Goal: Task Accomplishment & Management: Manage account settings

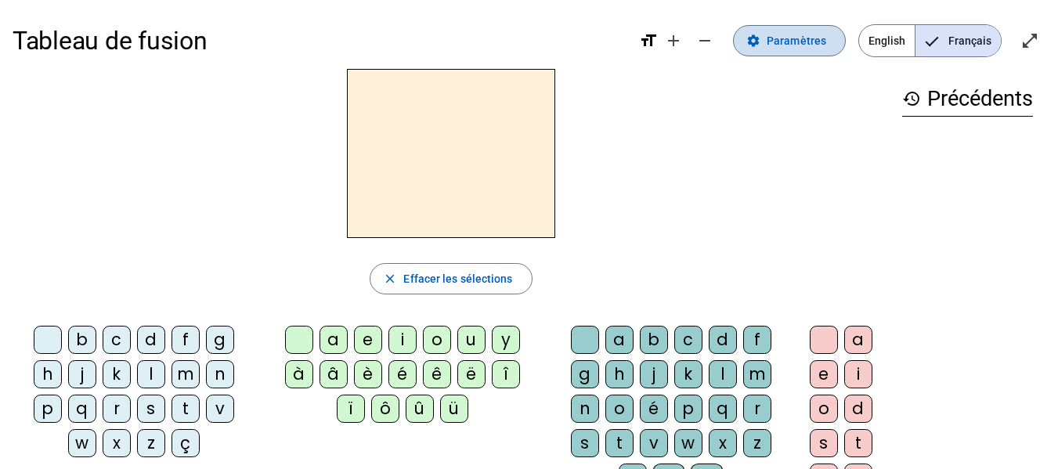
click at [786, 36] on span "Paramètres" at bounding box center [797, 40] width 60 height 19
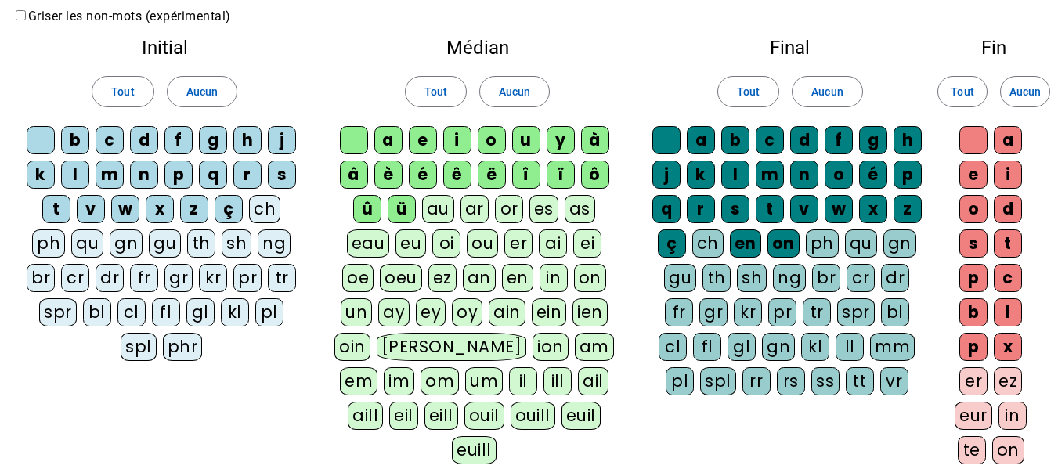
scroll to position [157, 0]
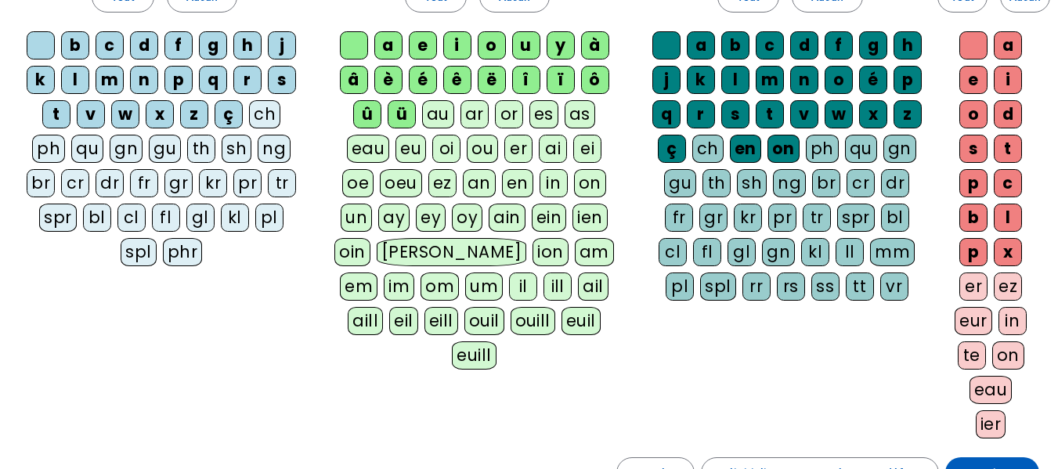
click at [778, 144] on div "on" at bounding box center [783, 149] width 32 height 28
click at [755, 153] on div "en" at bounding box center [745, 149] width 31 height 28
click at [673, 148] on div "ç" at bounding box center [672, 149] width 28 height 28
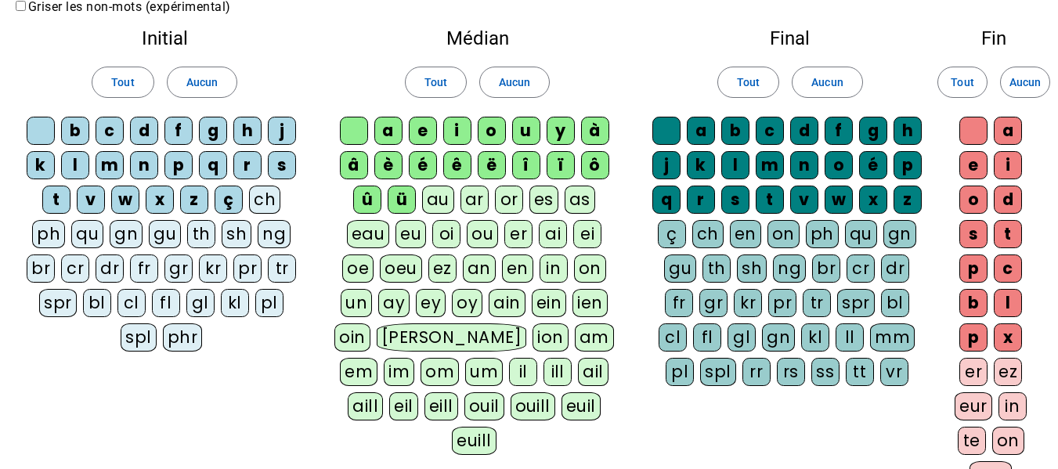
scroll to position [0, 0]
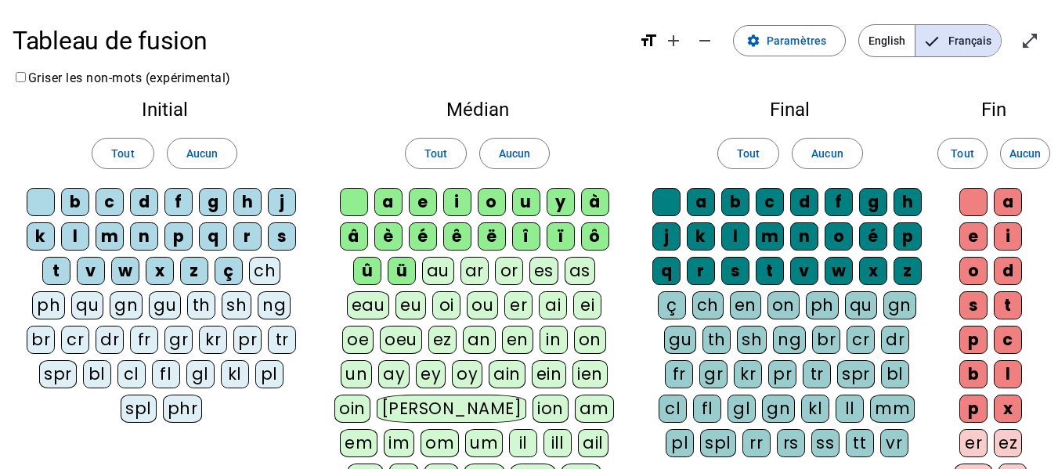
click at [878, 233] on div "é" at bounding box center [873, 236] width 28 height 28
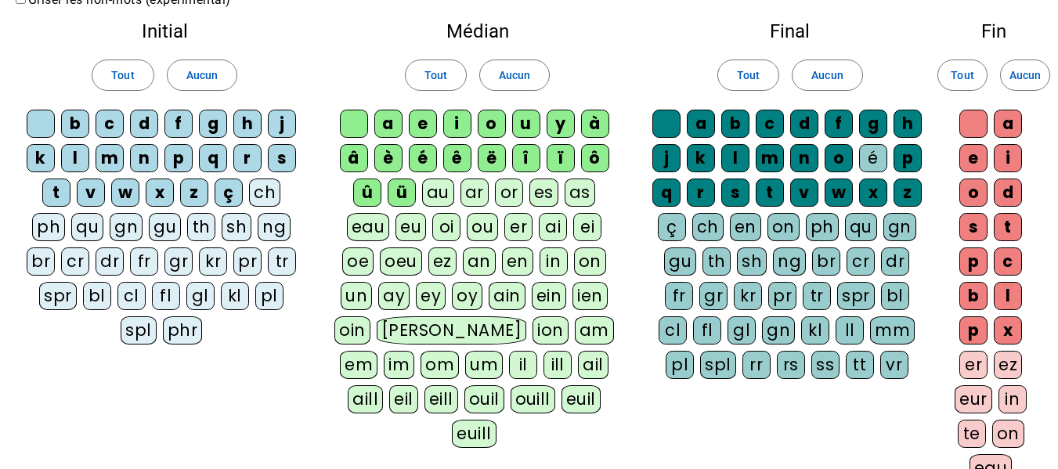
click at [490, 155] on div "ë" at bounding box center [492, 158] width 28 height 28
click at [450, 157] on div "ê" at bounding box center [457, 158] width 28 height 28
click at [426, 160] on div "é" at bounding box center [423, 158] width 28 height 28
click at [401, 160] on div "è" at bounding box center [388, 158] width 28 height 28
click at [388, 192] on div "ü" at bounding box center [402, 193] width 28 height 28
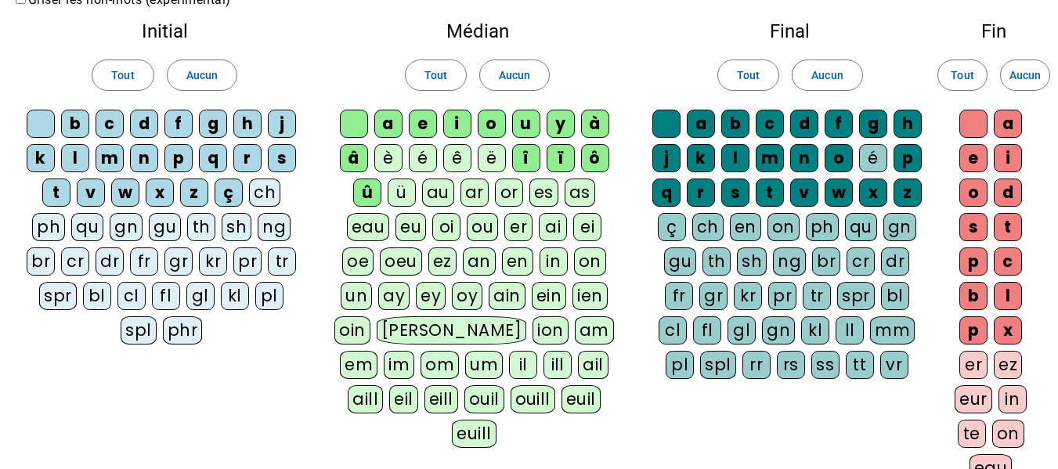
click at [353, 189] on div "û" at bounding box center [367, 193] width 28 height 28
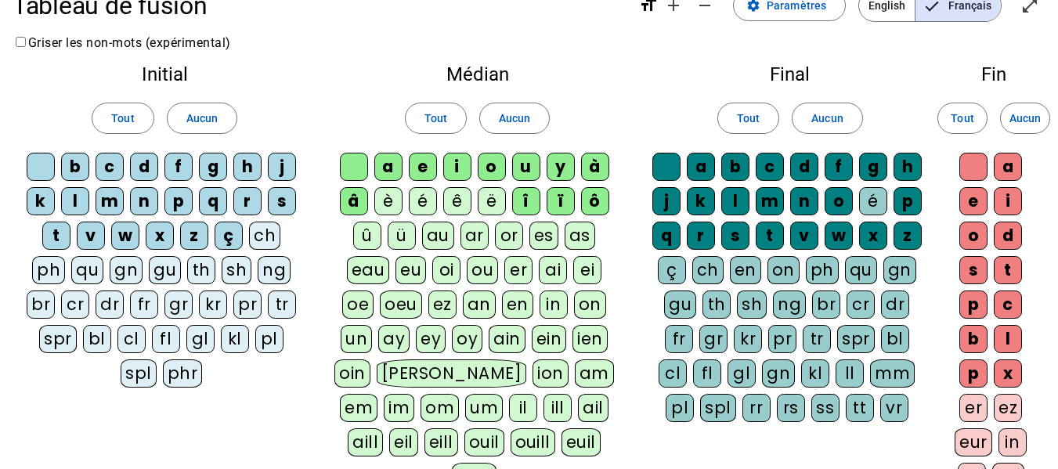
scroll to position [0, 0]
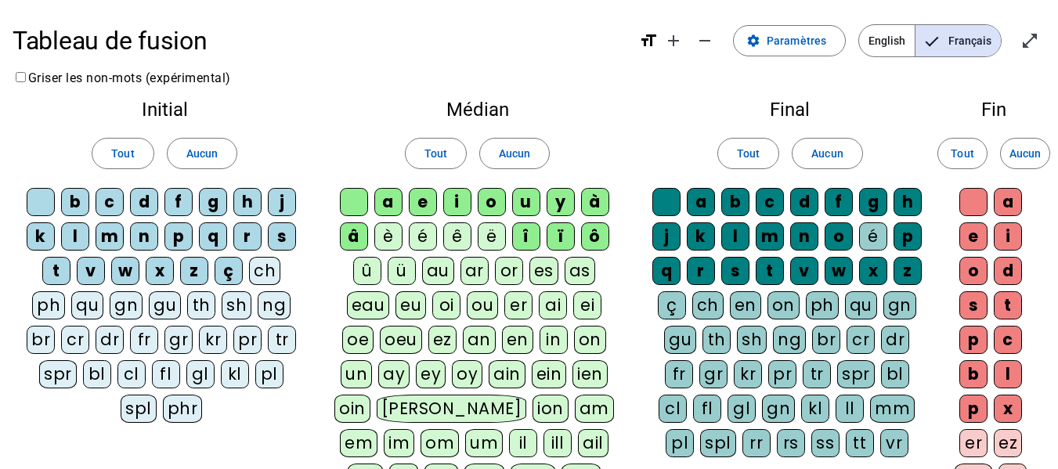
click at [229, 273] on div "ç" at bounding box center [229, 271] width 28 height 28
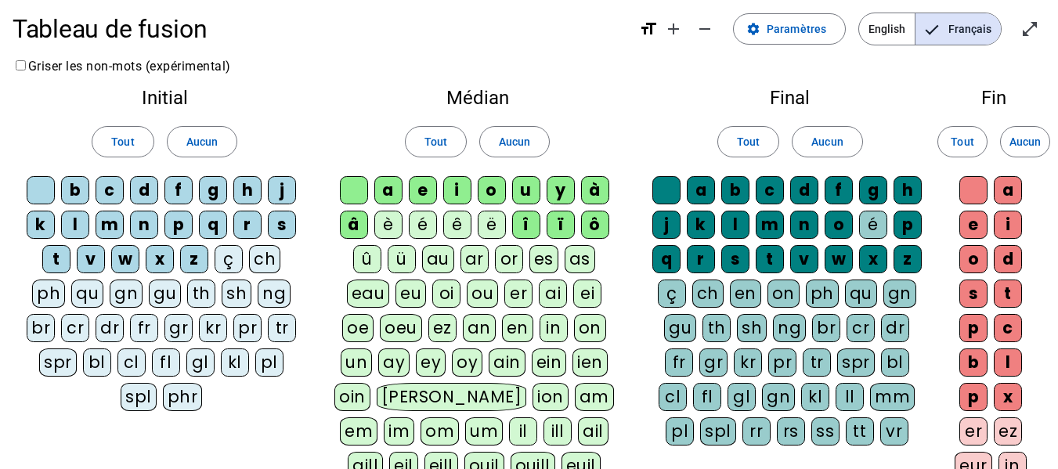
scroll to position [157, 0]
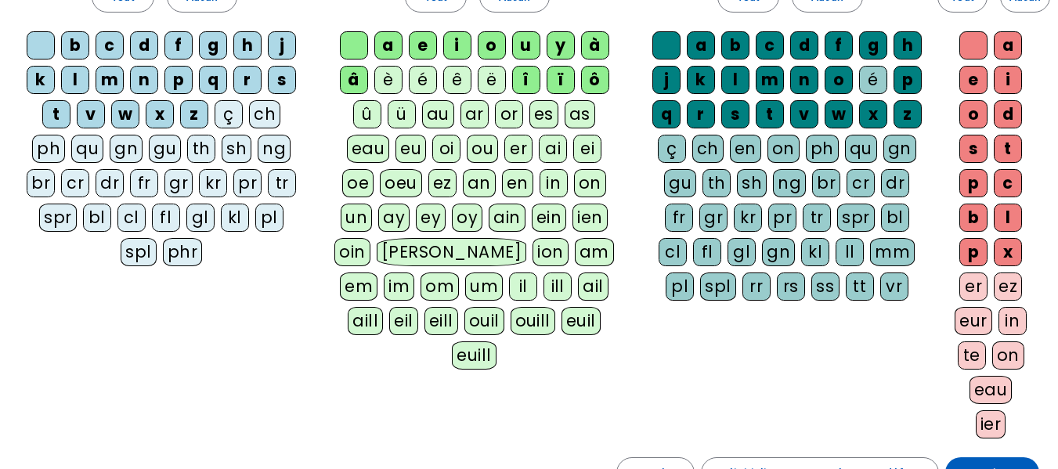
click at [193, 114] on div "z" at bounding box center [194, 114] width 28 height 28
click at [150, 114] on div "x" at bounding box center [160, 114] width 28 height 28
click at [126, 113] on div "w" at bounding box center [125, 114] width 28 height 28
click at [77, 112] on div "v" at bounding box center [91, 114] width 28 height 28
click at [63, 109] on div "t" at bounding box center [56, 114] width 28 height 28
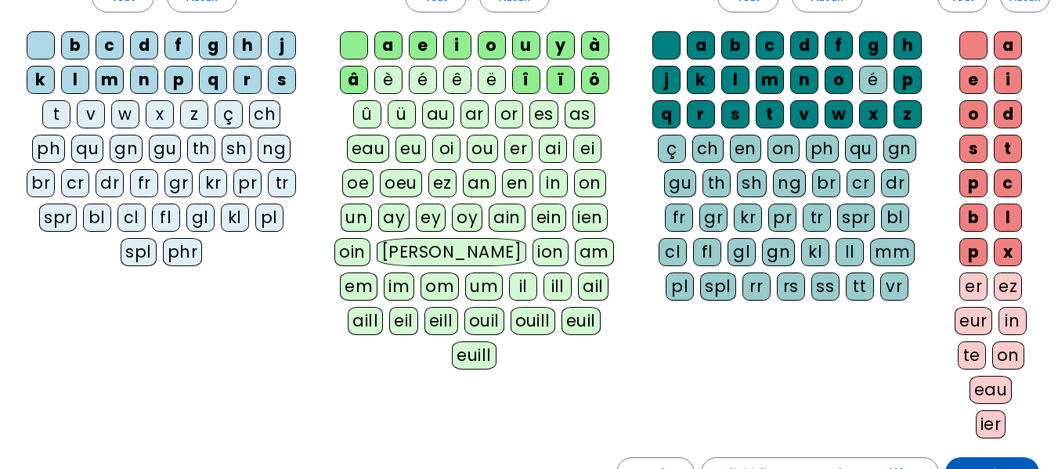
click at [248, 39] on div "h" at bounding box center [247, 45] width 28 height 28
click at [85, 75] on div "l" at bounding box center [75, 80] width 28 height 28
click at [78, 79] on div "l" at bounding box center [75, 80] width 28 height 28
click at [46, 72] on div "k" at bounding box center [41, 80] width 28 height 28
click at [202, 85] on div "q" at bounding box center [213, 80] width 28 height 28
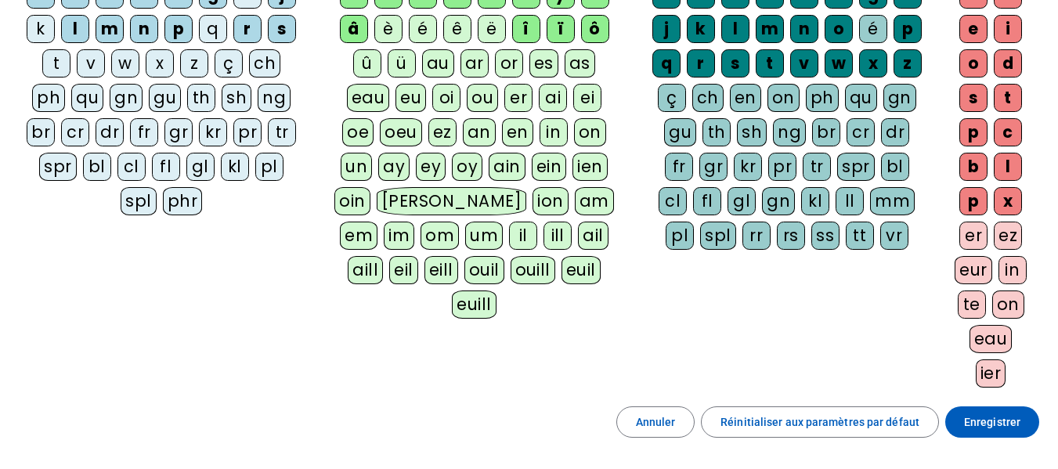
scroll to position [235, 0]
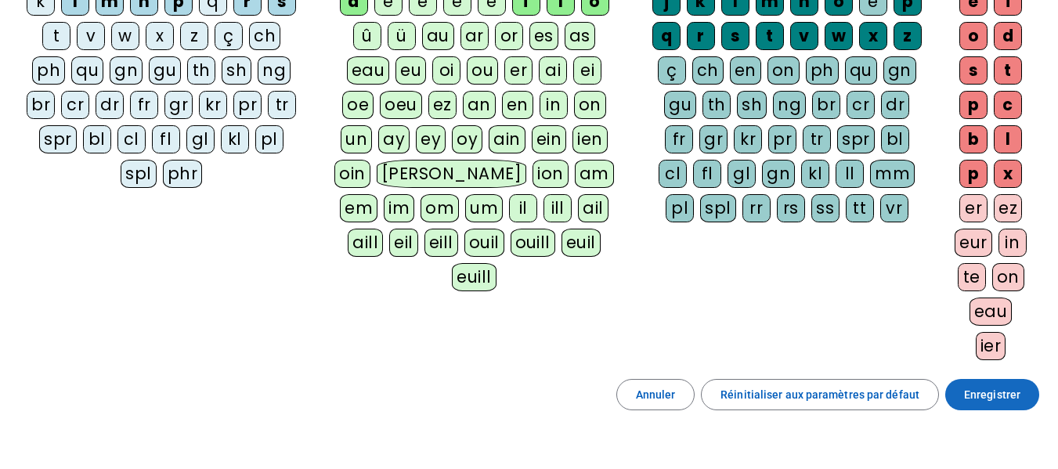
click at [973, 398] on span "Enregistrer" at bounding box center [992, 394] width 56 height 19
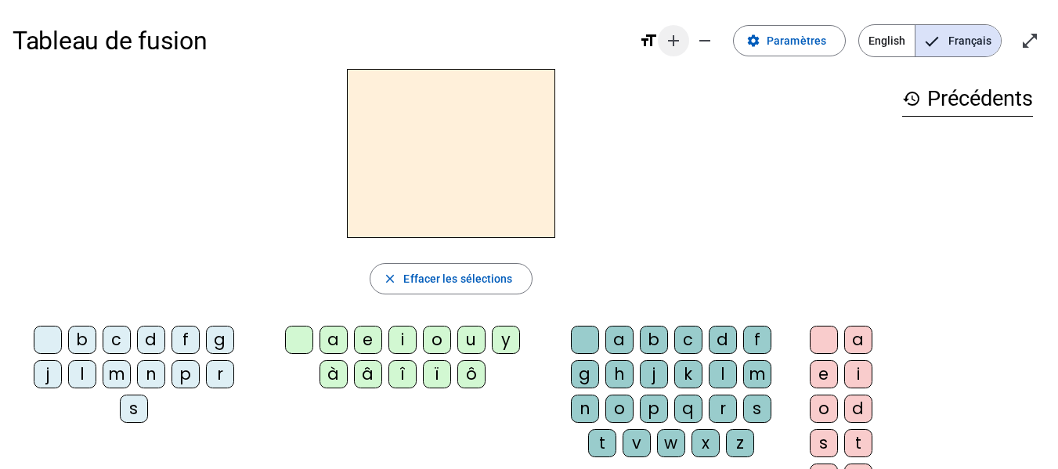
click at [682, 52] on span "Augmenter la taille de la police" at bounding box center [674, 41] width 38 height 38
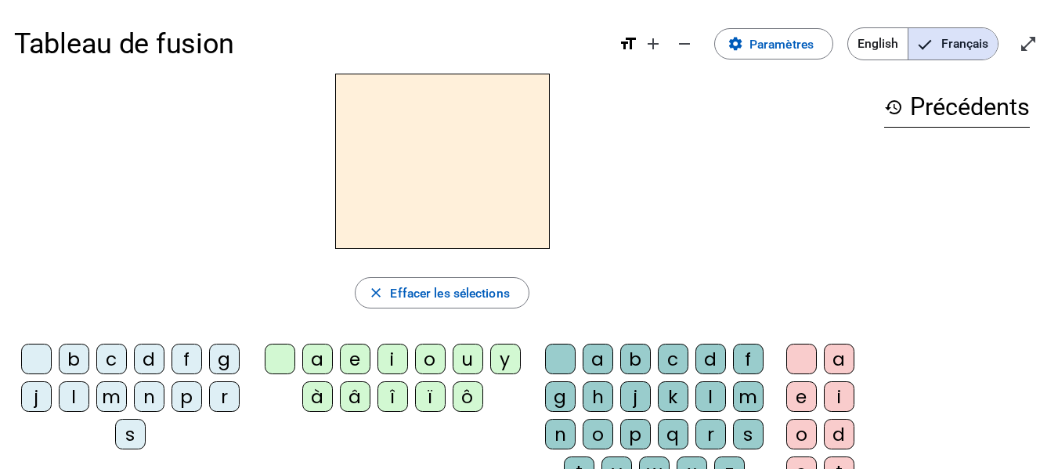
click at [127, 396] on div "m" at bounding box center [111, 396] width 31 height 31
click at [319, 362] on div "a" at bounding box center [317, 359] width 31 height 31
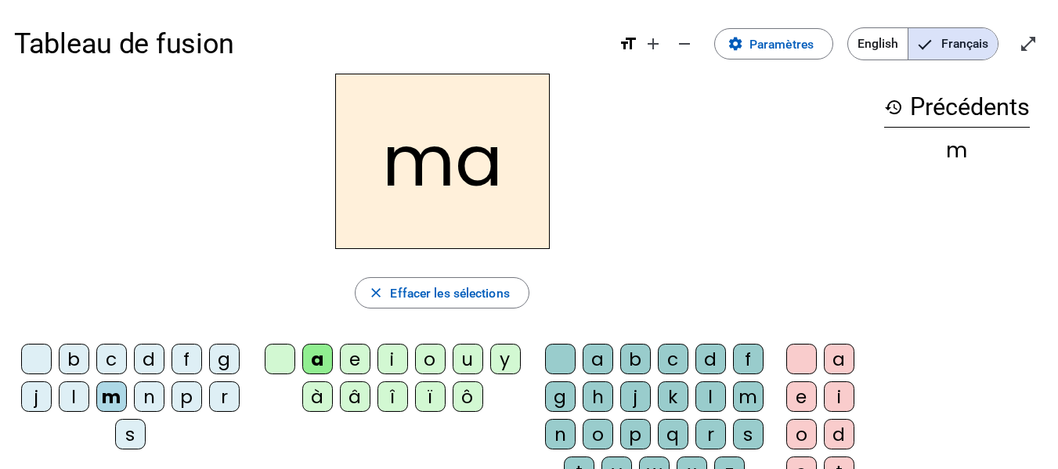
click at [359, 362] on div "e" at bounding box center [355, 359] width 31 height 31
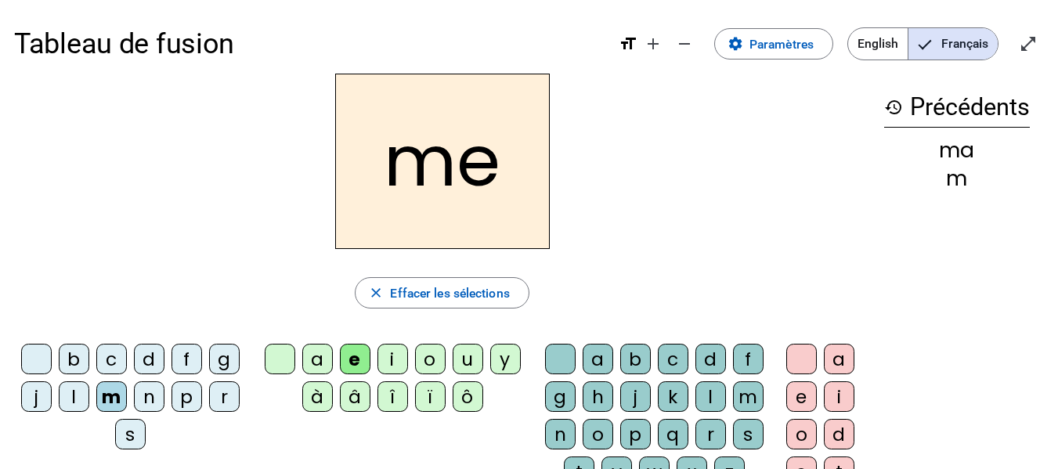
click at [397, 359] on div "i" at bounding box center [392, 359] width 31 height 31
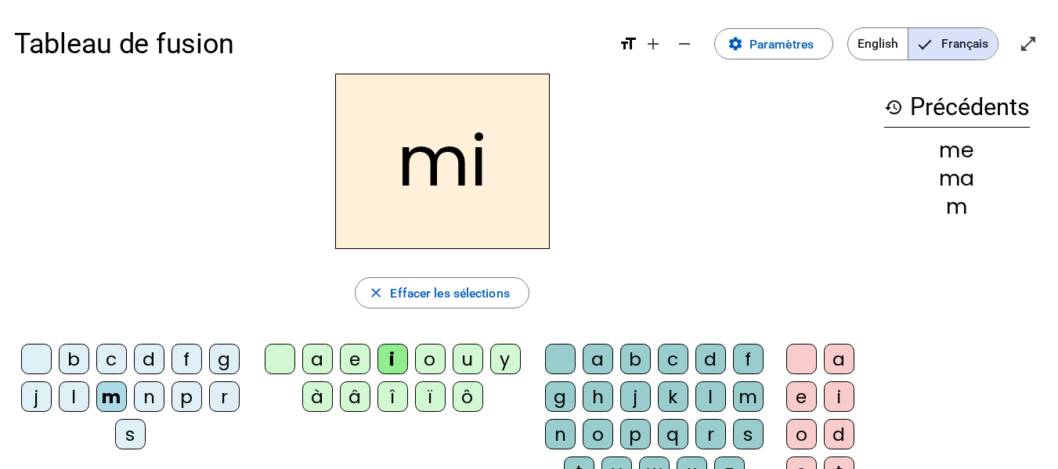
click at [695, 412] on div "l" at bounding box center [710, 396] width 31 height 31
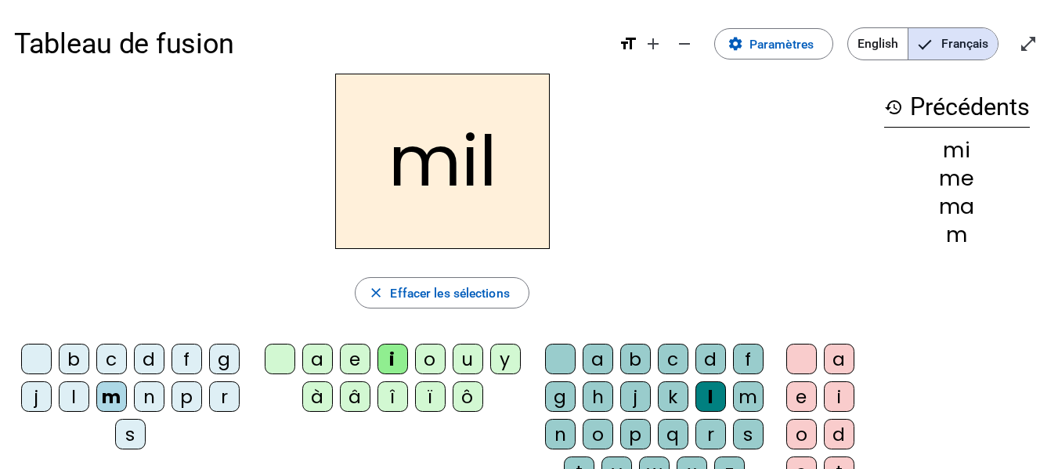
click at [475, 356] on div "u" at bounding box center [468, 359] width 31 height 31
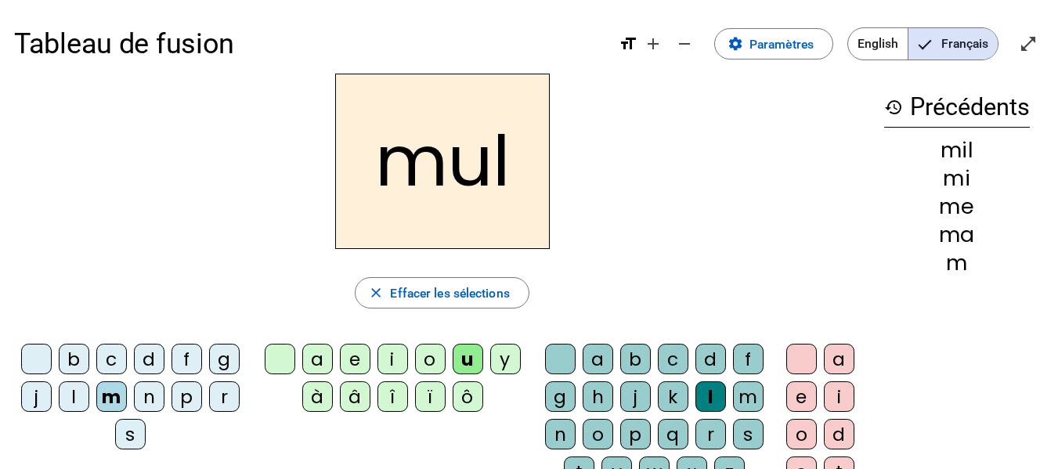
click at [426, 370] on div "o" at bounding box center [430, 359] width 31 height 31
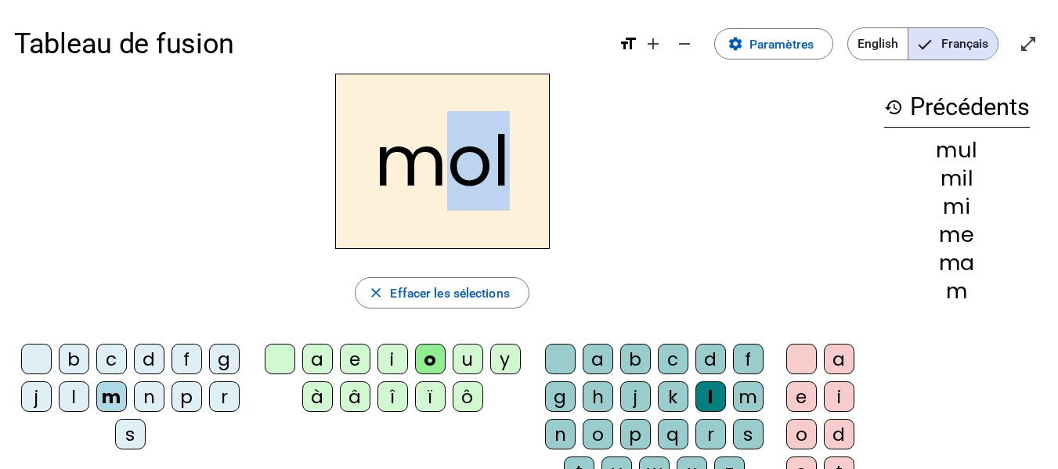
drag, startPoint x: 446, startPoint y: 156, endPoint x: 514, endPoint y: 167, distance: 69.8
click at [514, 167] on h2 "mol" at bounding box center [442, 161] width 215 height 175
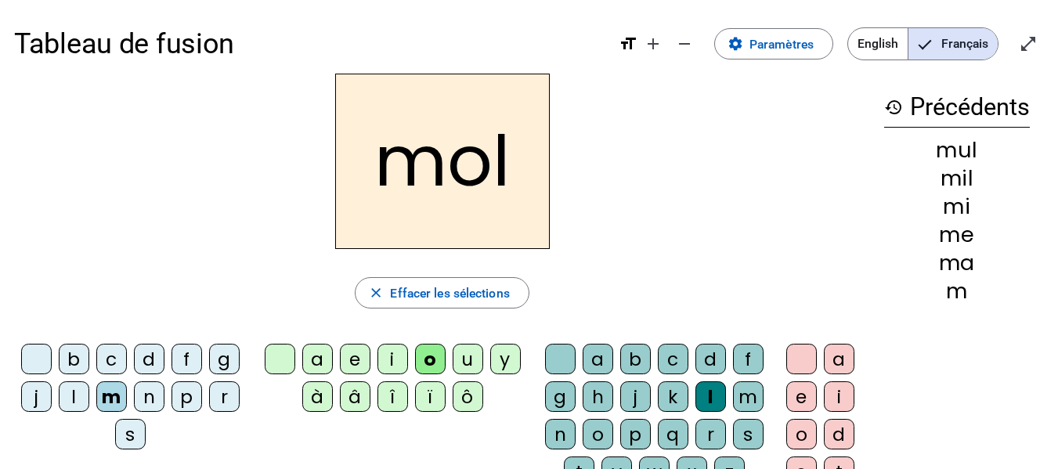
click at [164, 357] on div "d" at bounding box center [149, 359] width 31 height 31
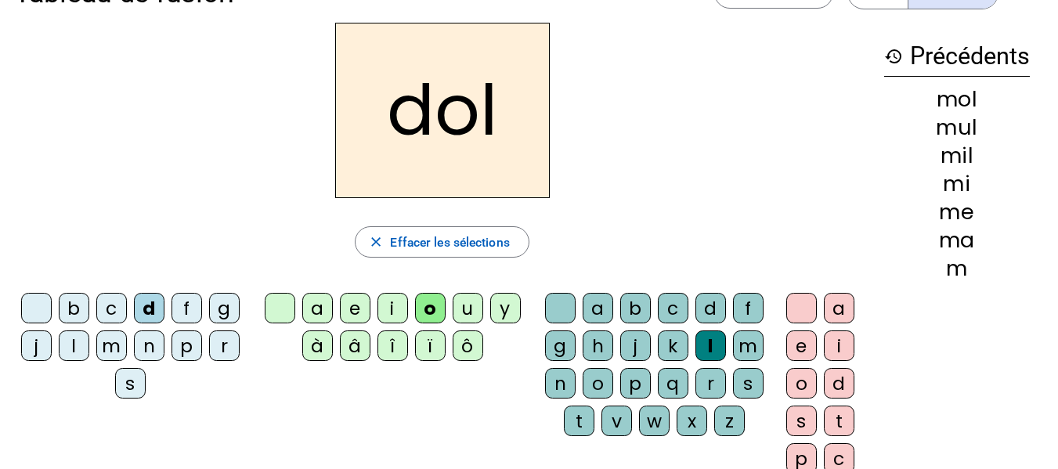
scroll to position [78, 0]
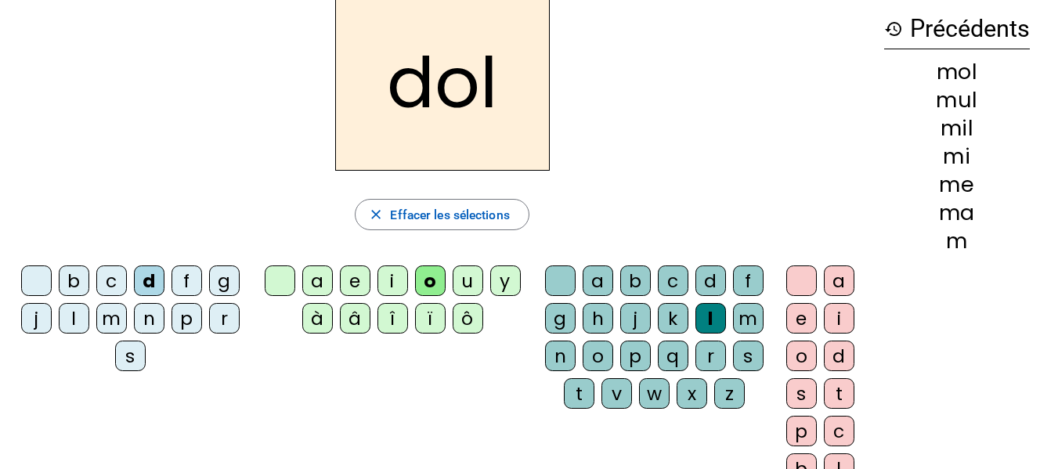
click at [164, 284] on div "d" at bounding box center [149, 280] width 31 height 31
click at [164, 283] on div "d" at bounding box center [149, 280] width 31 height 31
click at [164, 280] on div "d" at bounding box center [149, 280] width 31 height 31
click at [164, 278] on div "d" at bounding box center [149, 280] width 31 height 31
click at [52, 283] on div at bounding box center [36, 280] width 31 height 31
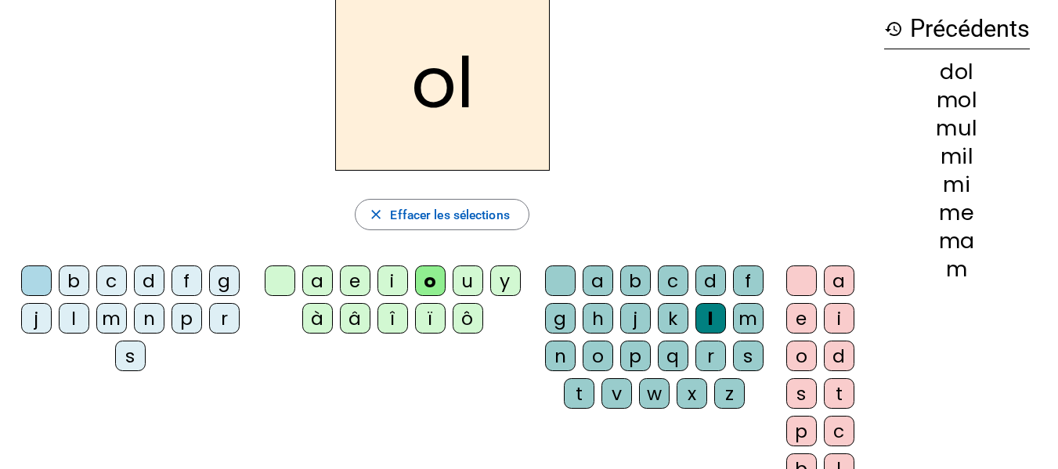
click at [127, 325] on div "m" at bounding box center [111, 318] width 31 height 31
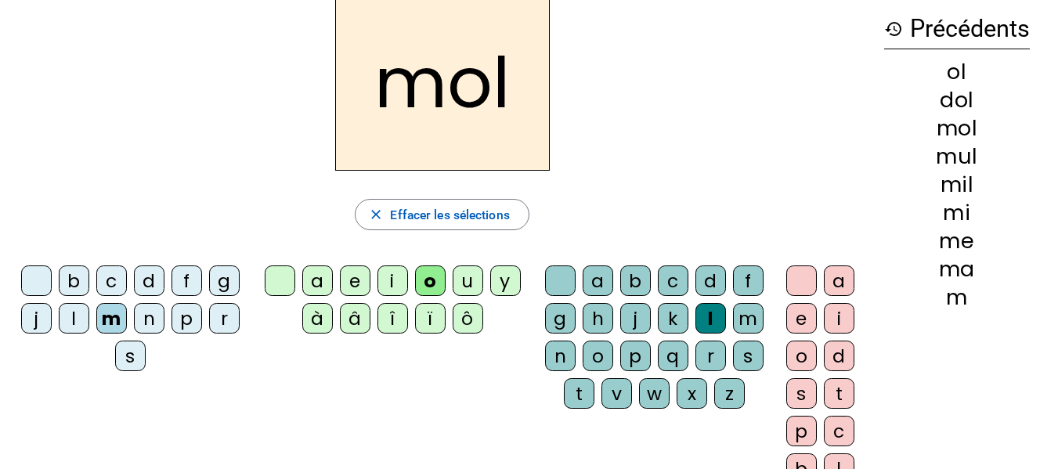
click at [319, 283] on div "a" at bounding box center [317, 280] width 31 height 31
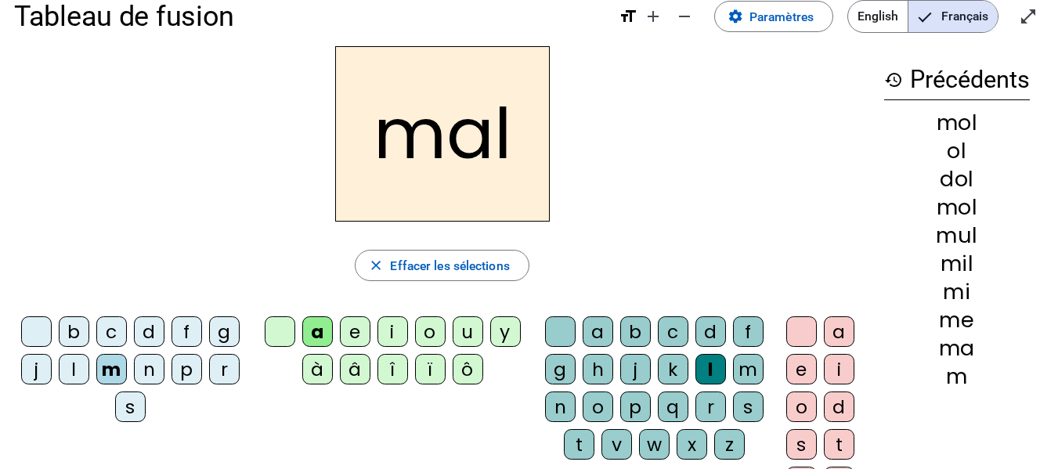
scroll to position [0, 0]
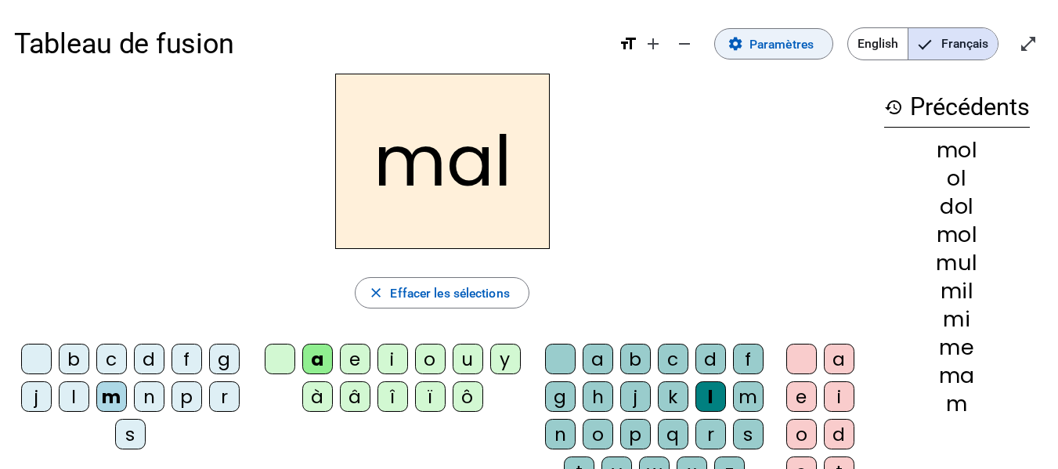
click at [776, 45] on span "Paramètres" at bounding box center [781, 44] width 64 height 21
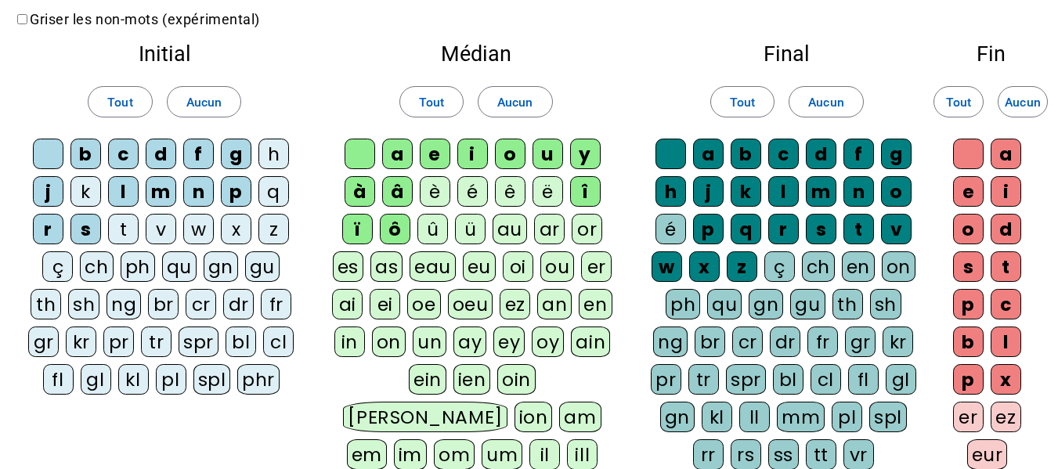
scroll to position [157, 0]
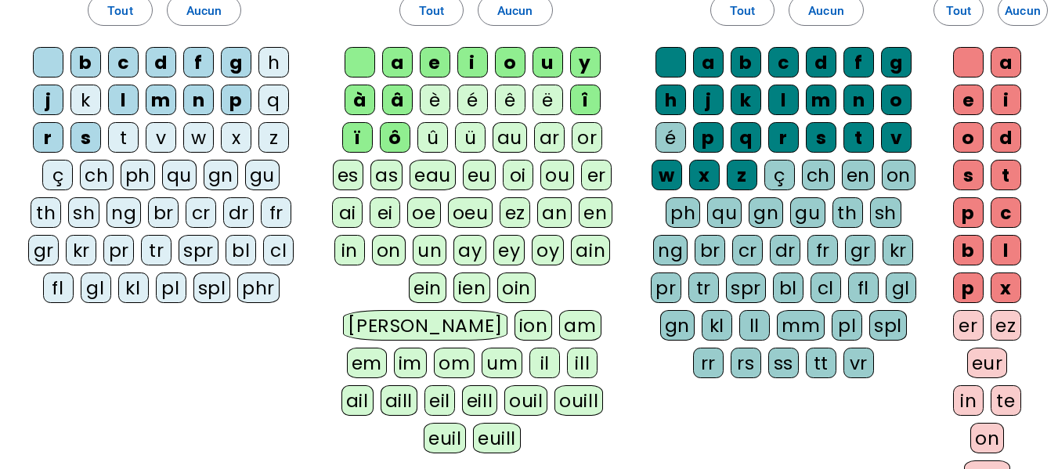
click at [89, 216] on div "sh" at bounding box center [83, 212] width 31 height 31
click at [102, 289] on div "gl" at bounding box center [96, 288] width 31 height 31
click at [172, 296] on div "pl" at bounding box center [171, 288] width 31 height 31
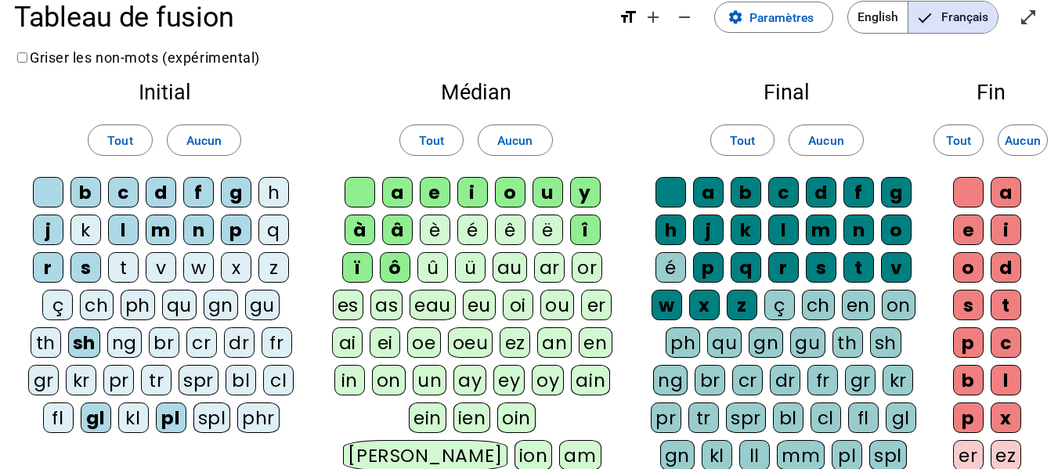
scroll to position [0, 0]
